Goal: Find specific page/section: Find specific page/section

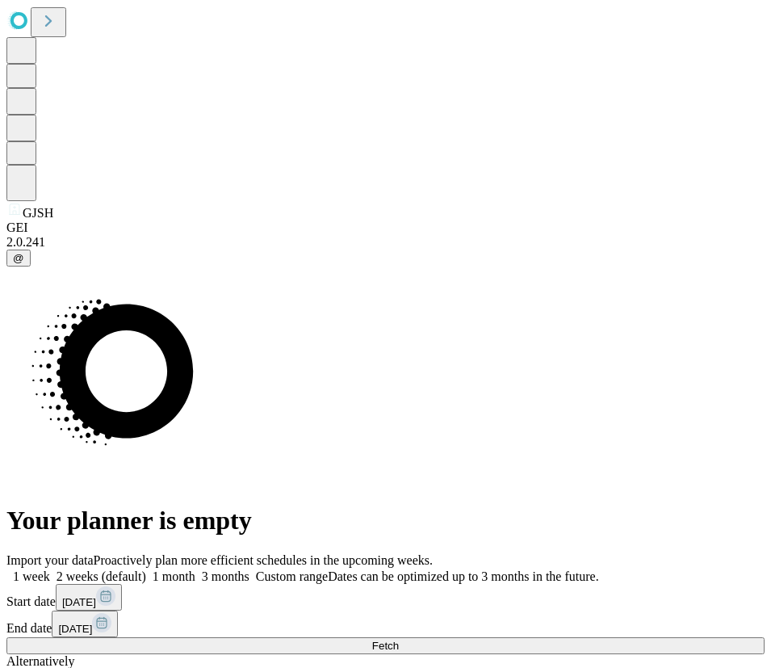
click at [593, 637] on button "Fetch" at bounding box center [385, 645] width 758 height 17
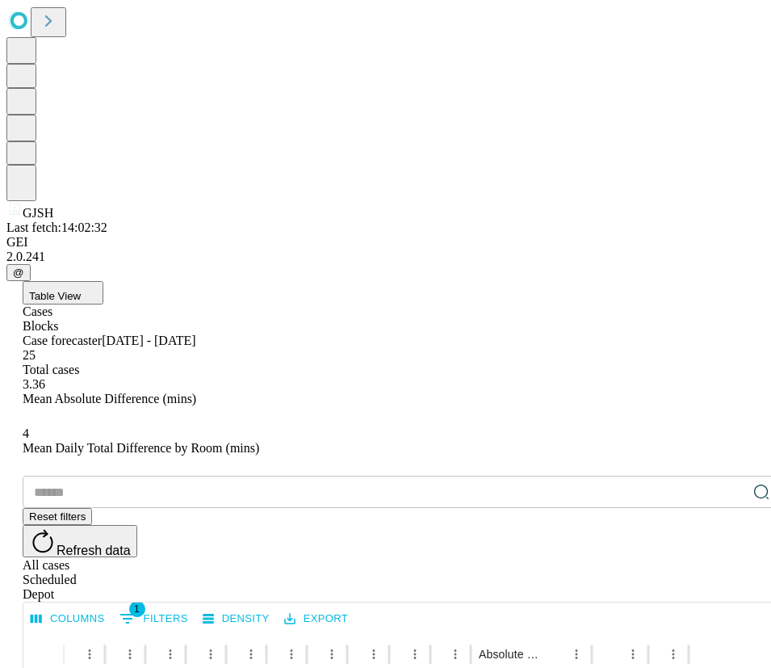
click at [103, 281] on button "Table View" at bounding box center [63, 292] width 81 height 23
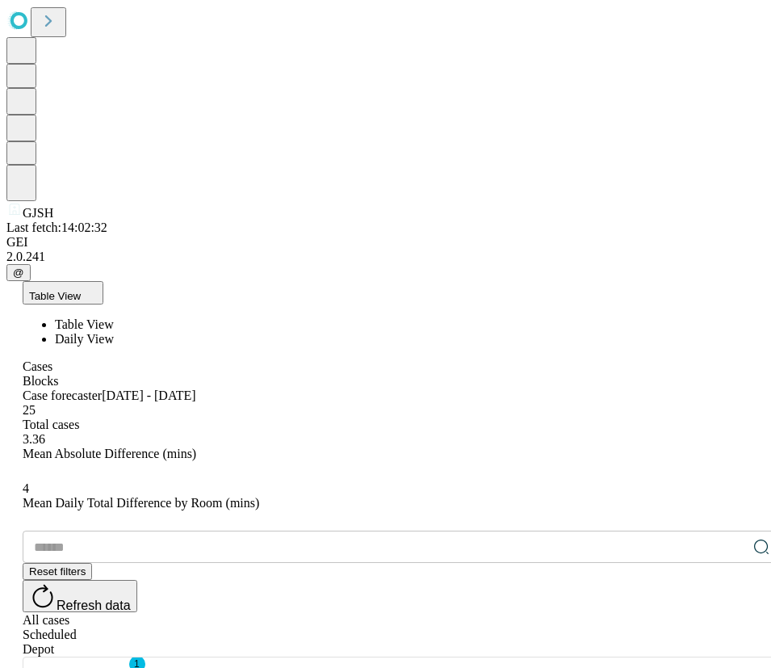
click at [114, 332] on span "Daily View" at bounding box center [84, 339] width 59 height 14
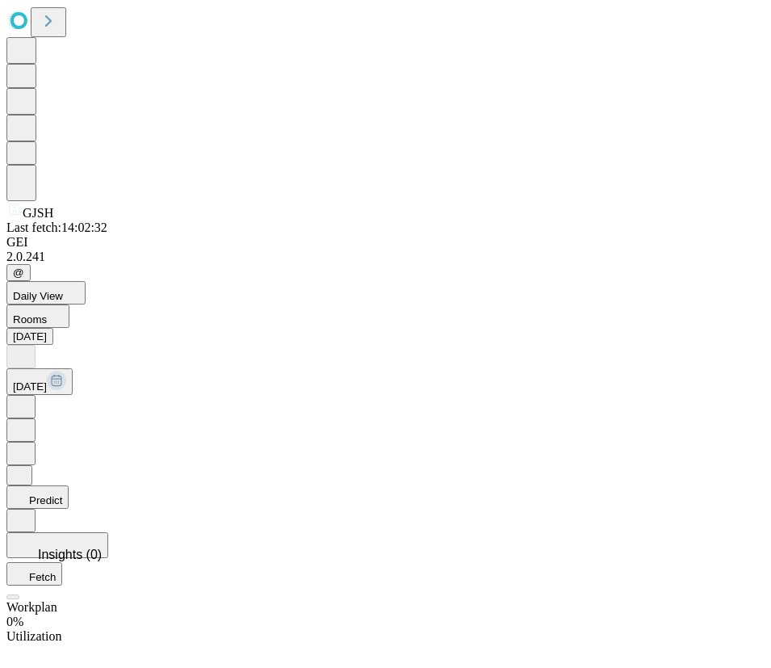
click at [29, 488] on icon at bounding box center [21, 496] width 16 height 16
